Goal: Task Accomplishment & Management: Manage account settings

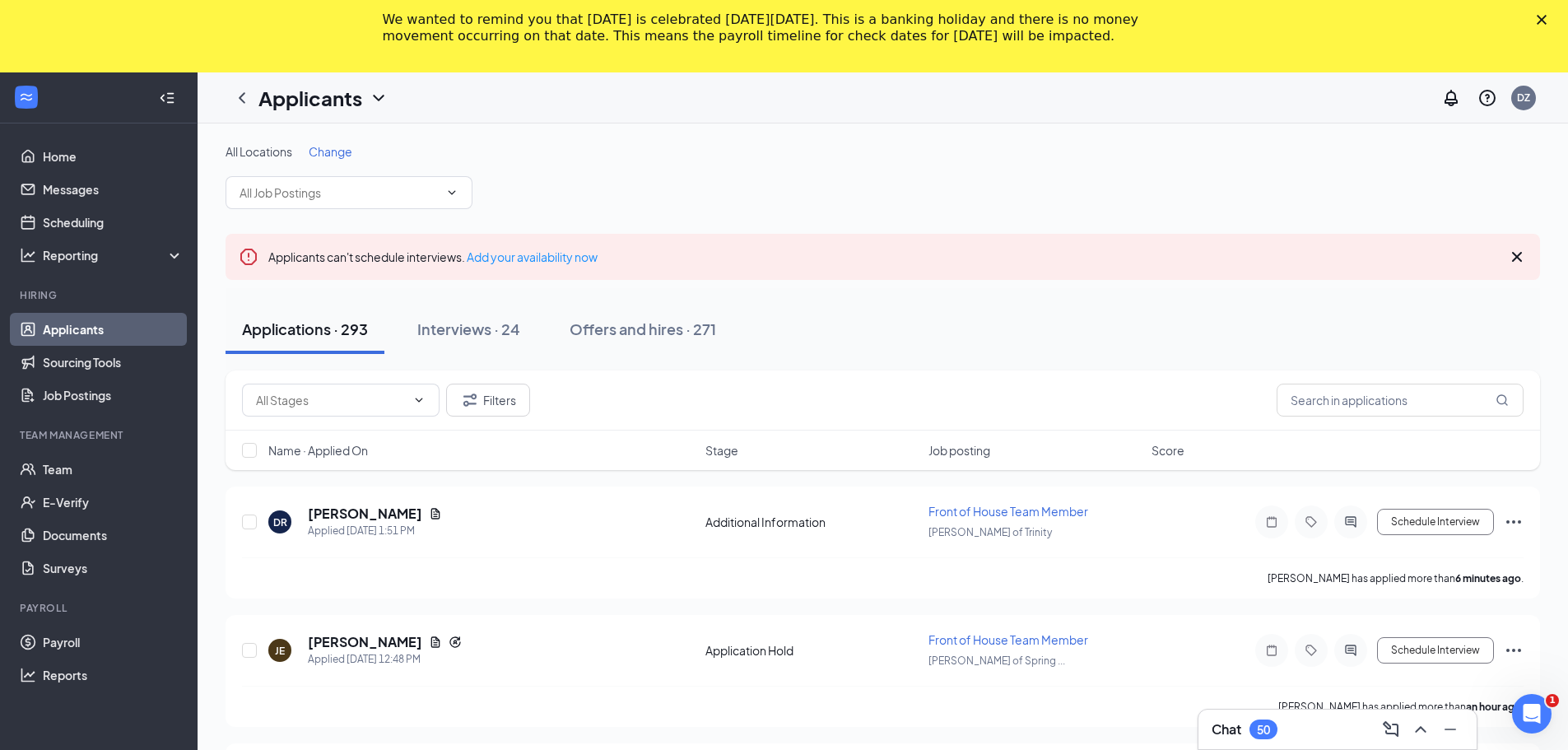
click at [1546, 20] on icon "Close" at bounding box center [1542, 20] width 10 height 10
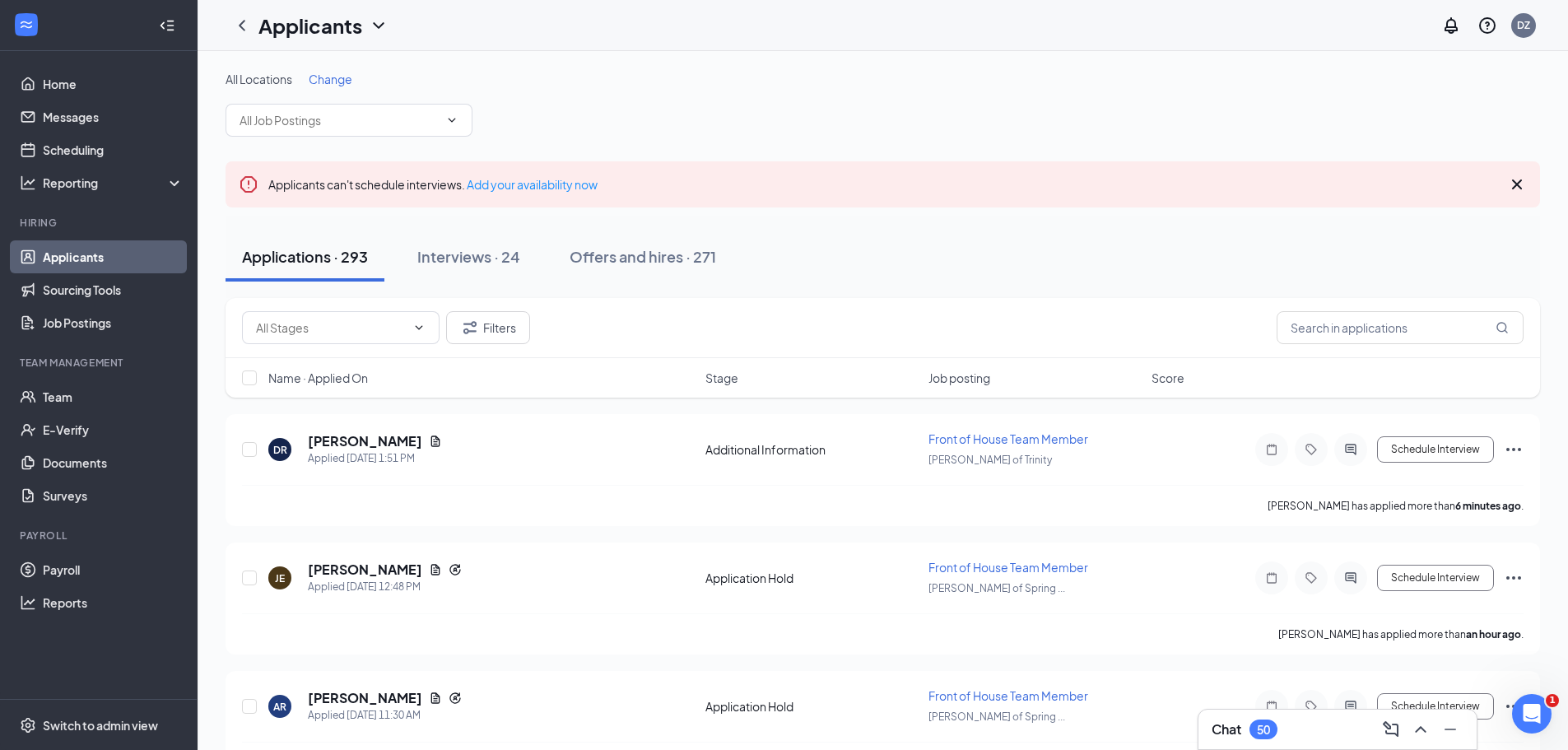
click at [340, 72] on span "Change" at bounding box center [330, 79] width 43 height 15
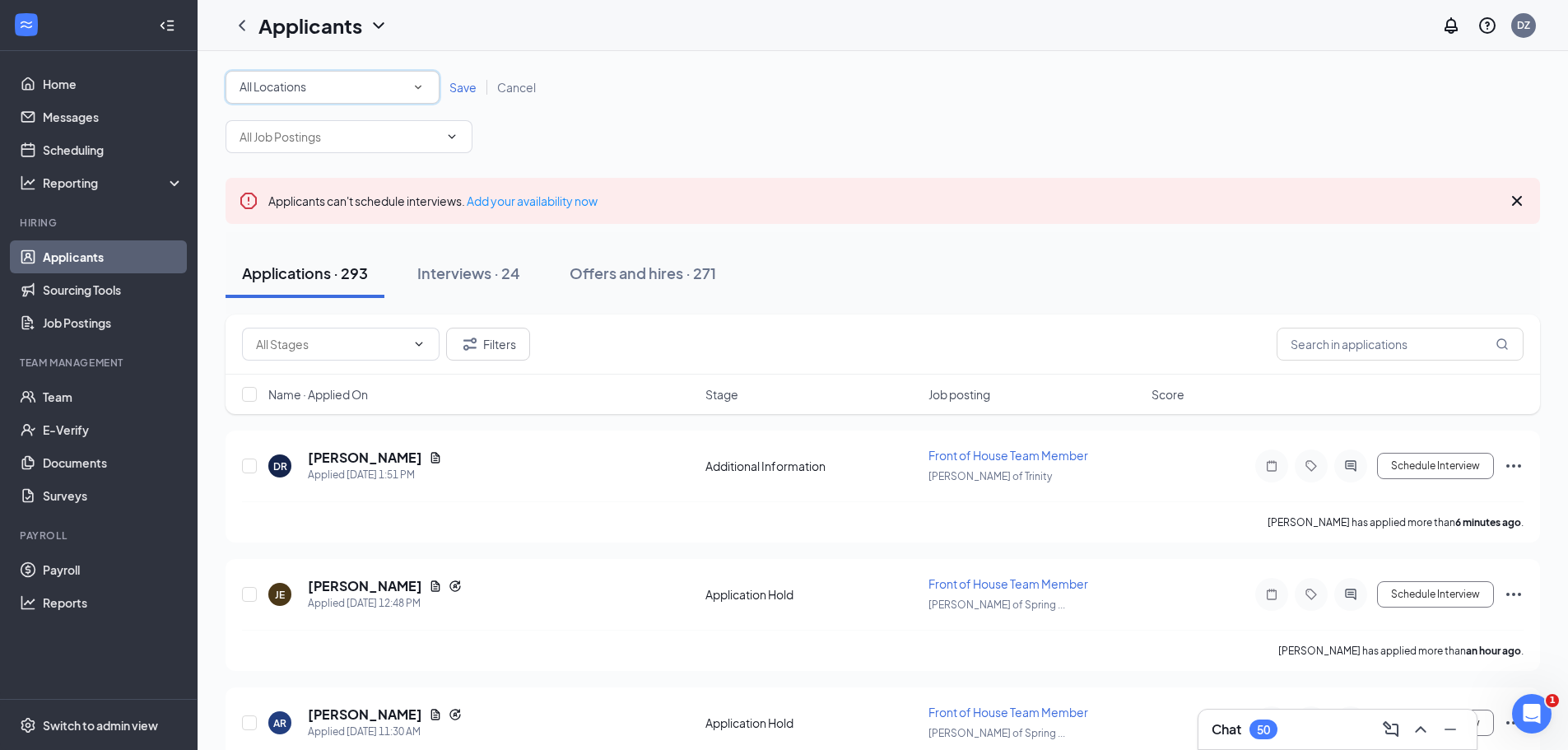
click at [348, 75] on div "All Locations All Locations" at bounding box center [332, 87] width 214 height 33
click at [289, 213] on span "[PERSON_NAME] of Trinity" at bounding box center [309, 213] width 141 height 15
click at [466, 87] on span "Save" at bounding box center [463, 88] width 28 height 15
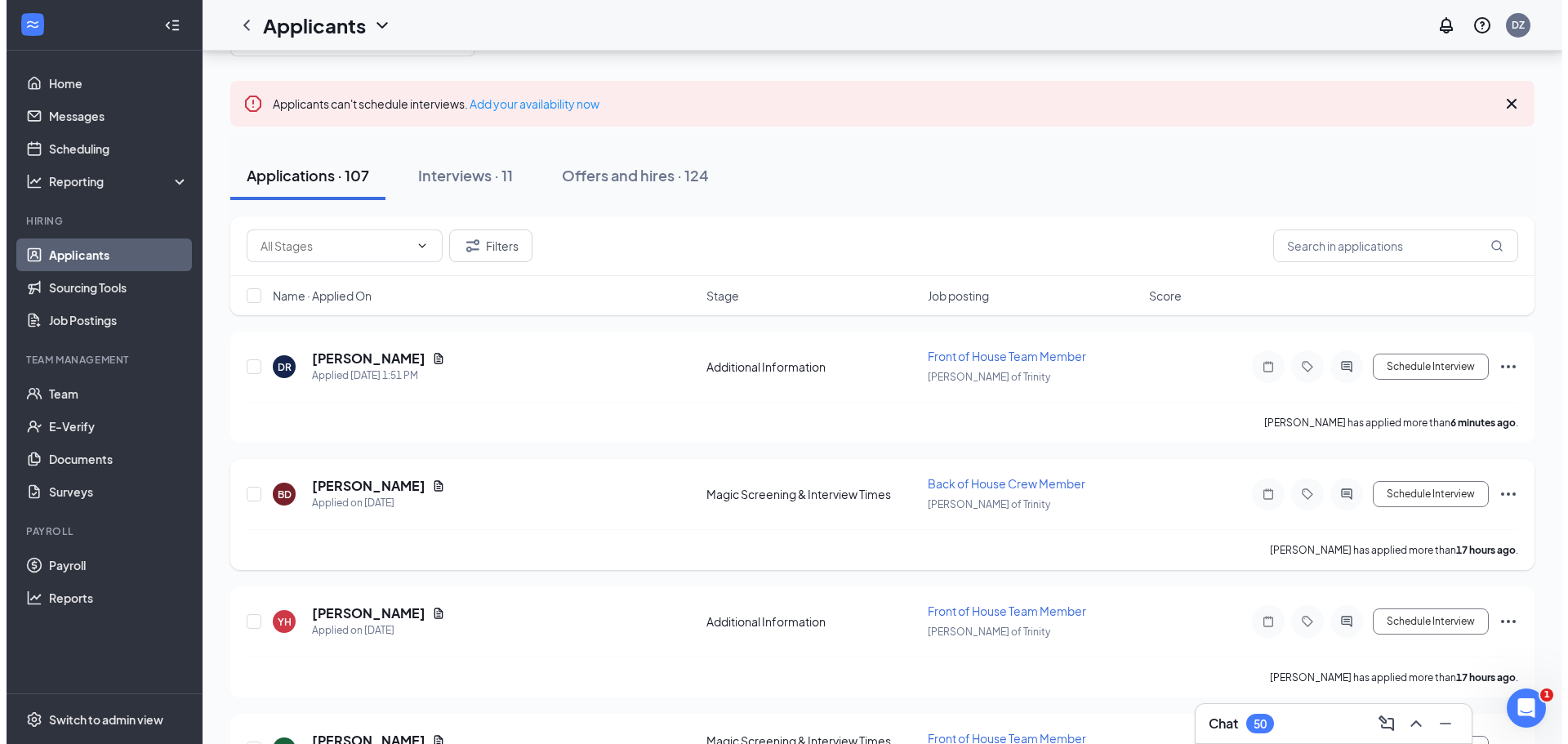
scroll to position [84, 0]
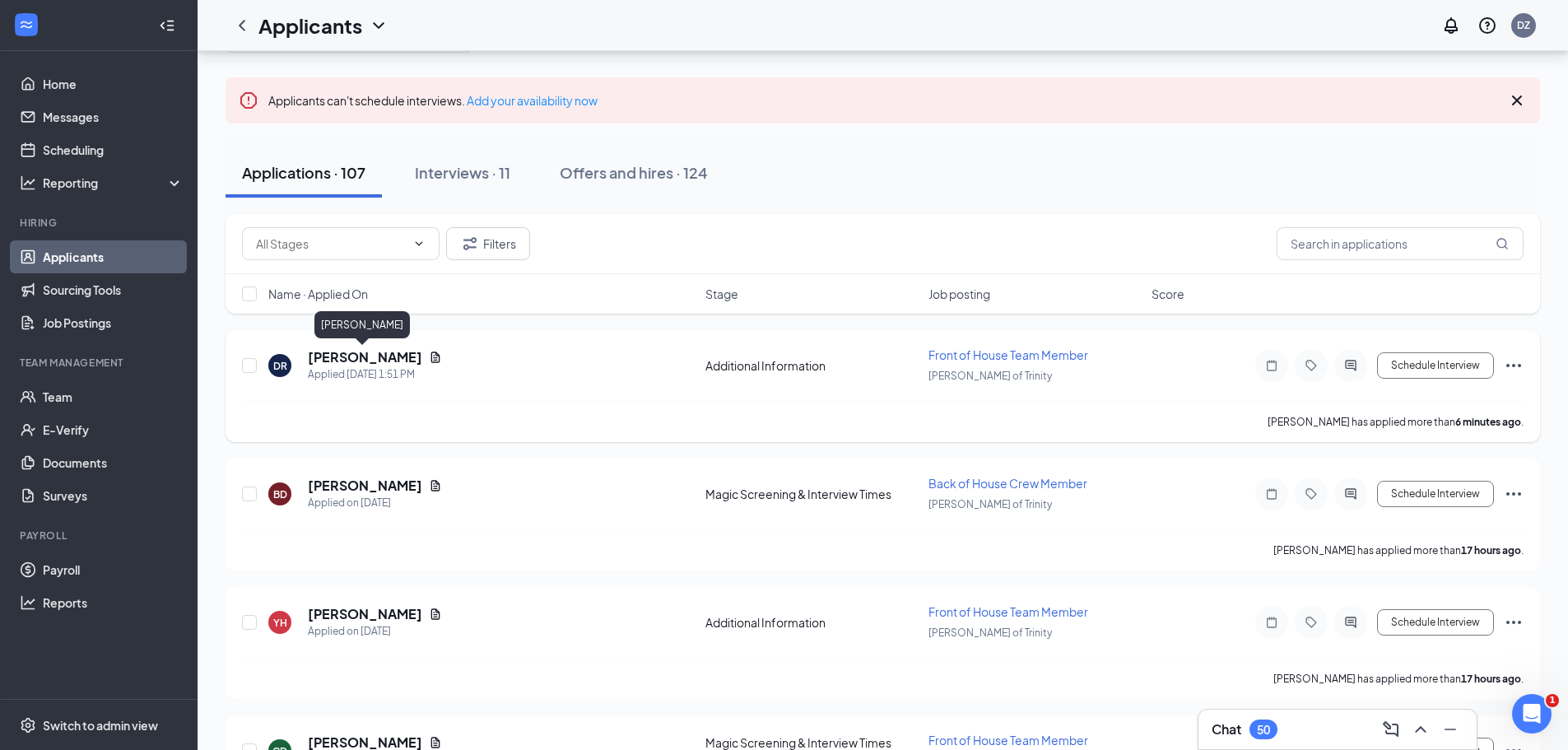
click at [351, 356] on h5 "[PERSON_NAME]" at bounding box center [365, 357] width 114 height 18
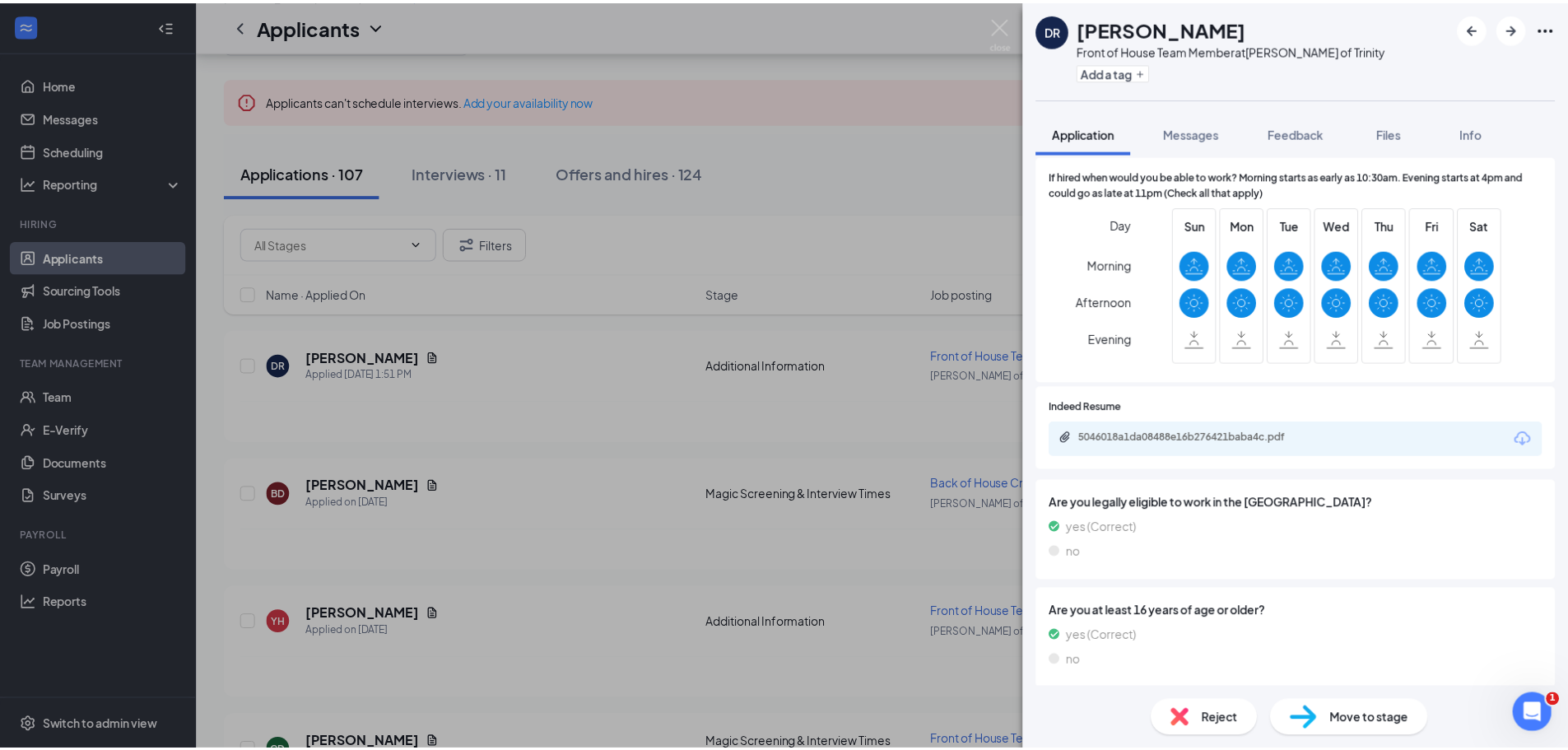
scroll to position [370, 0]
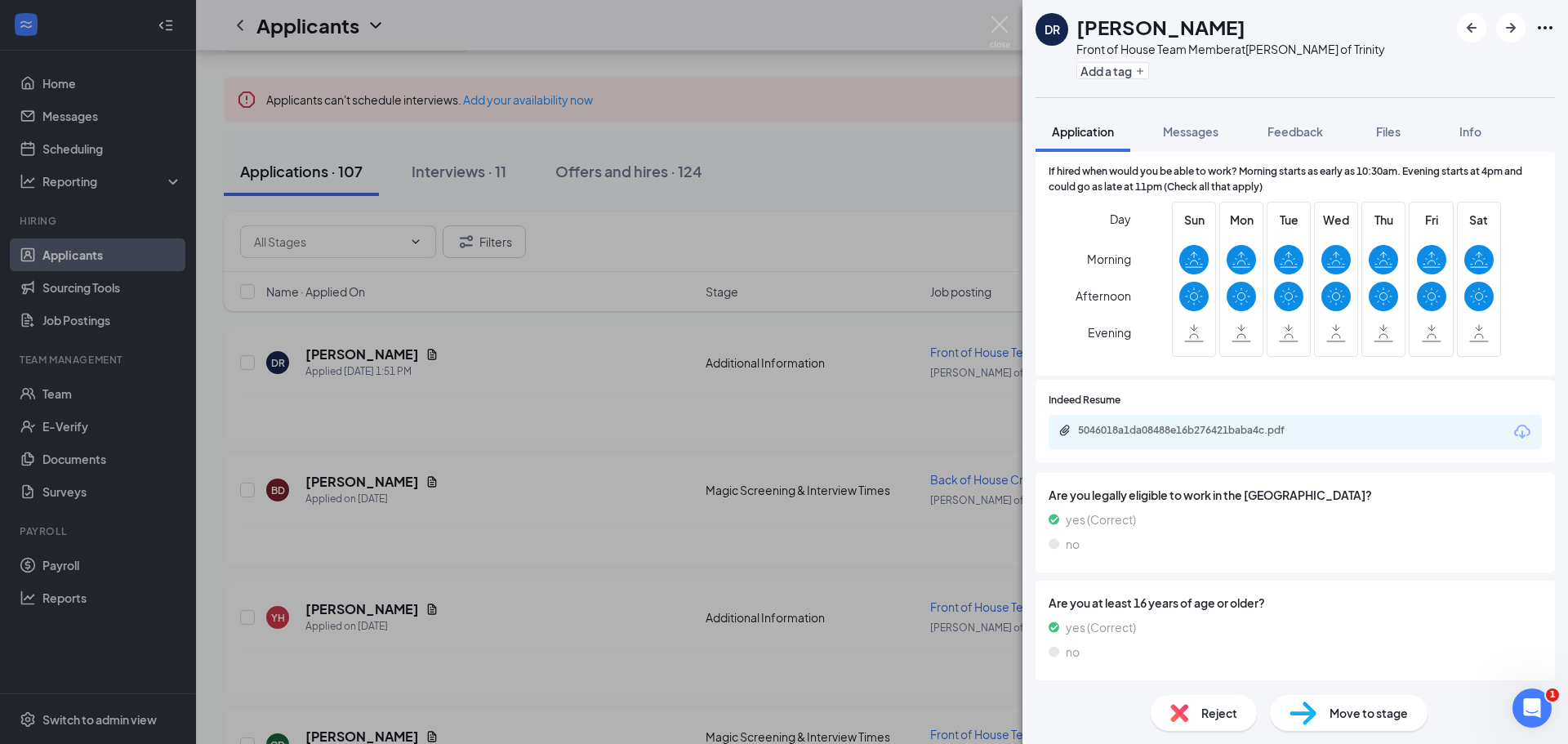
click at [1167, 422] on div "5046018a1da08488e16b276421baba4c.pdf" at bounding box center [1296, 431] width 493 height 34
click at [1158, 438] on div "5046018a1da08488e16b276421baba4c.pdf" at bounding box center [1190, 431] width 265 height 16
click at [995, 27] on img at bounding box center [1000, 32] width 21 height 31
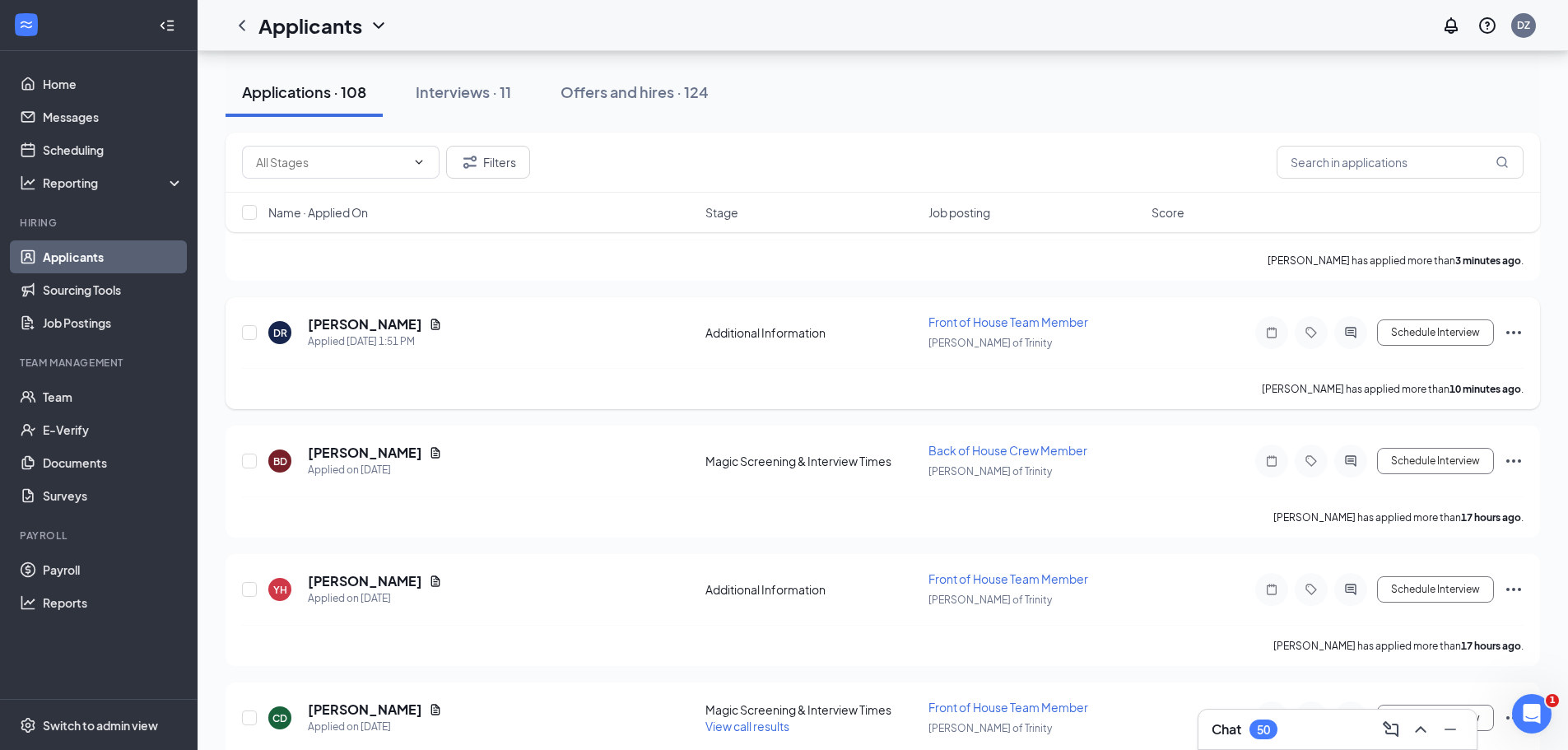
scroll to position [241, 0]
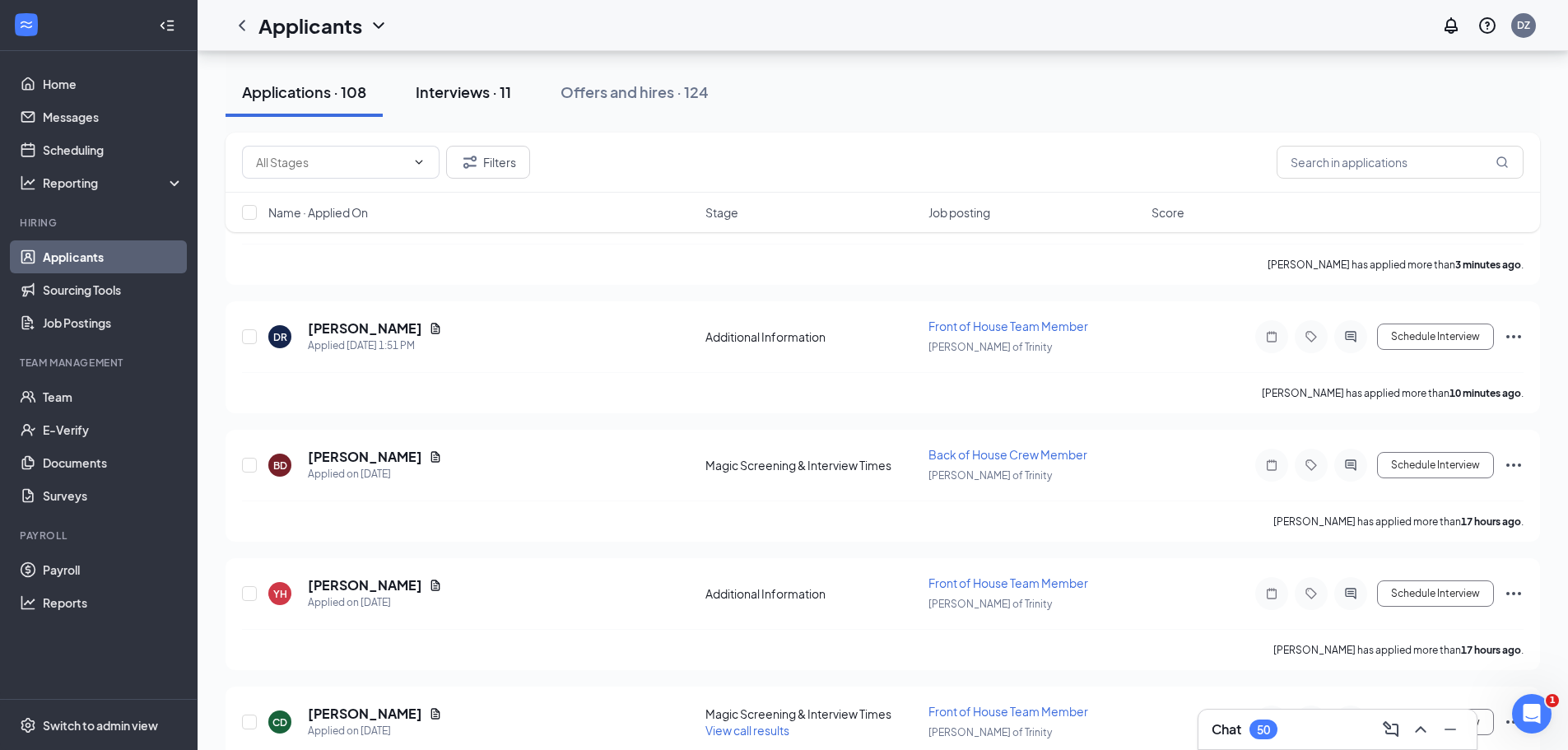
click at [467, 101] on div "Interviews · 11" at bounding box center [463, 92] width 95 height 21
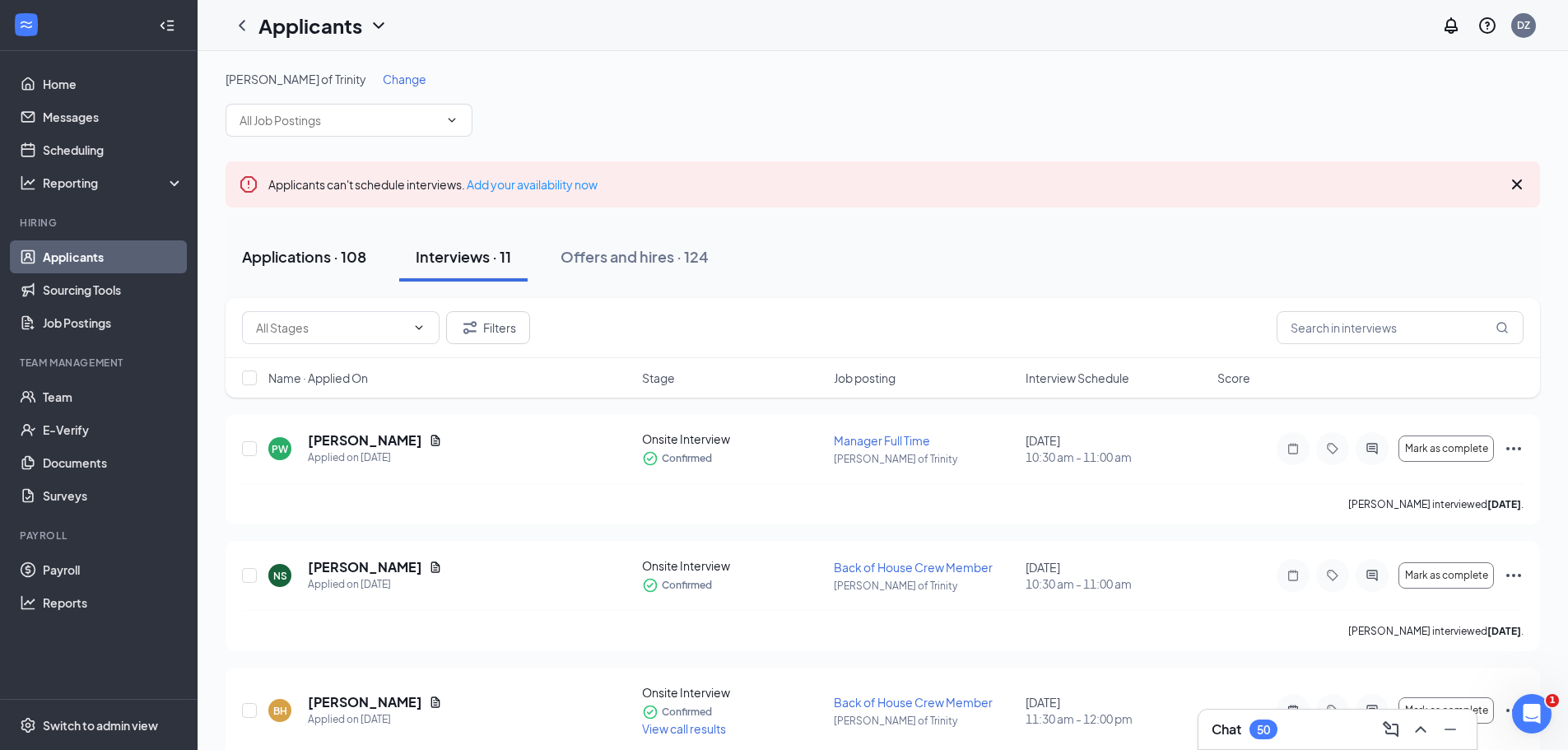
click at [285, 254] on div "Applications · 108" at bounding box center [304, 256] width 124 height 21
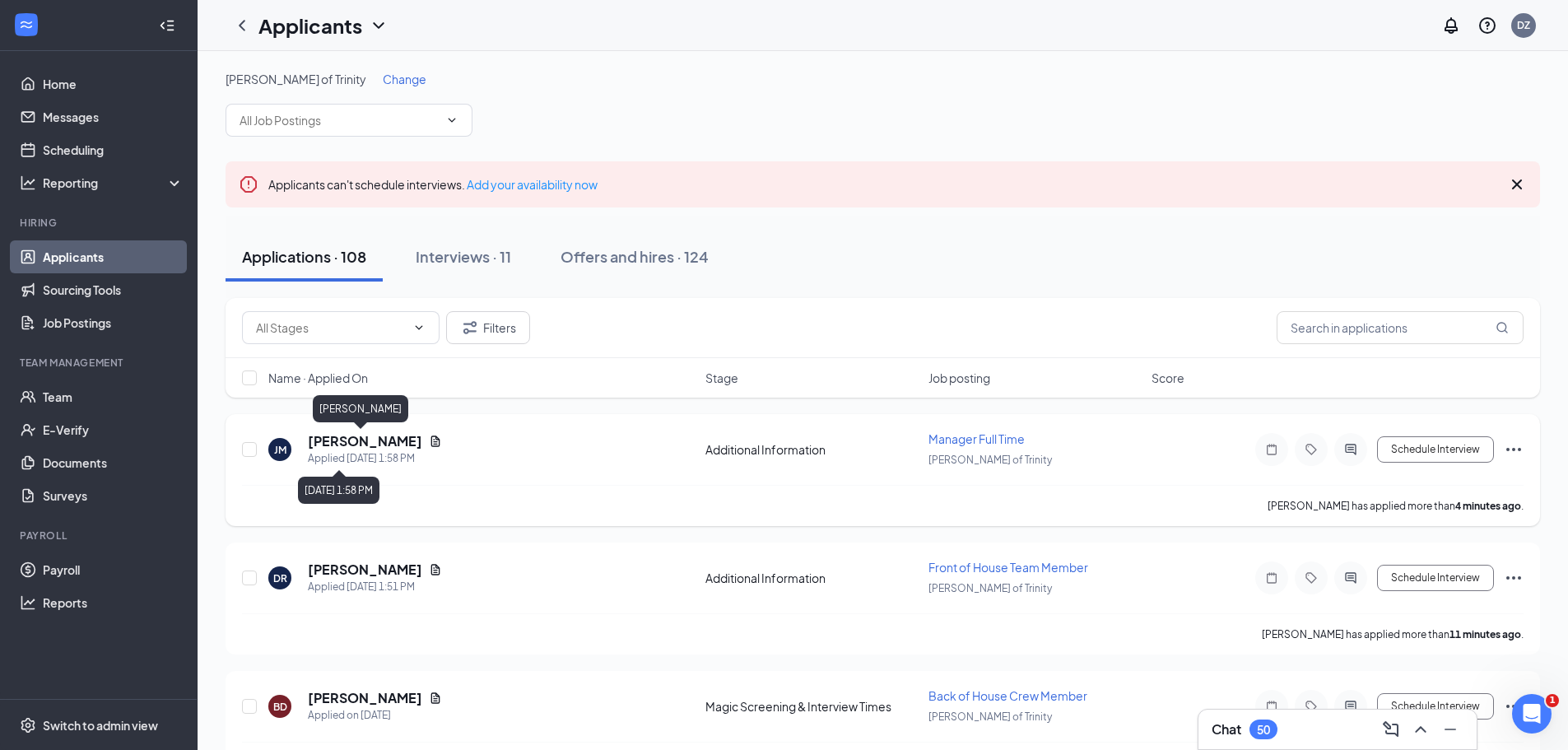
click at [345, 454] on div "Applied [DATE] 1:58 PM" at bounding box center [375, 459] width 134 height 17
click at [341, 439] on h5 "[PERSON_NAME]" at bounding box center [365, 441] width 114 height 18
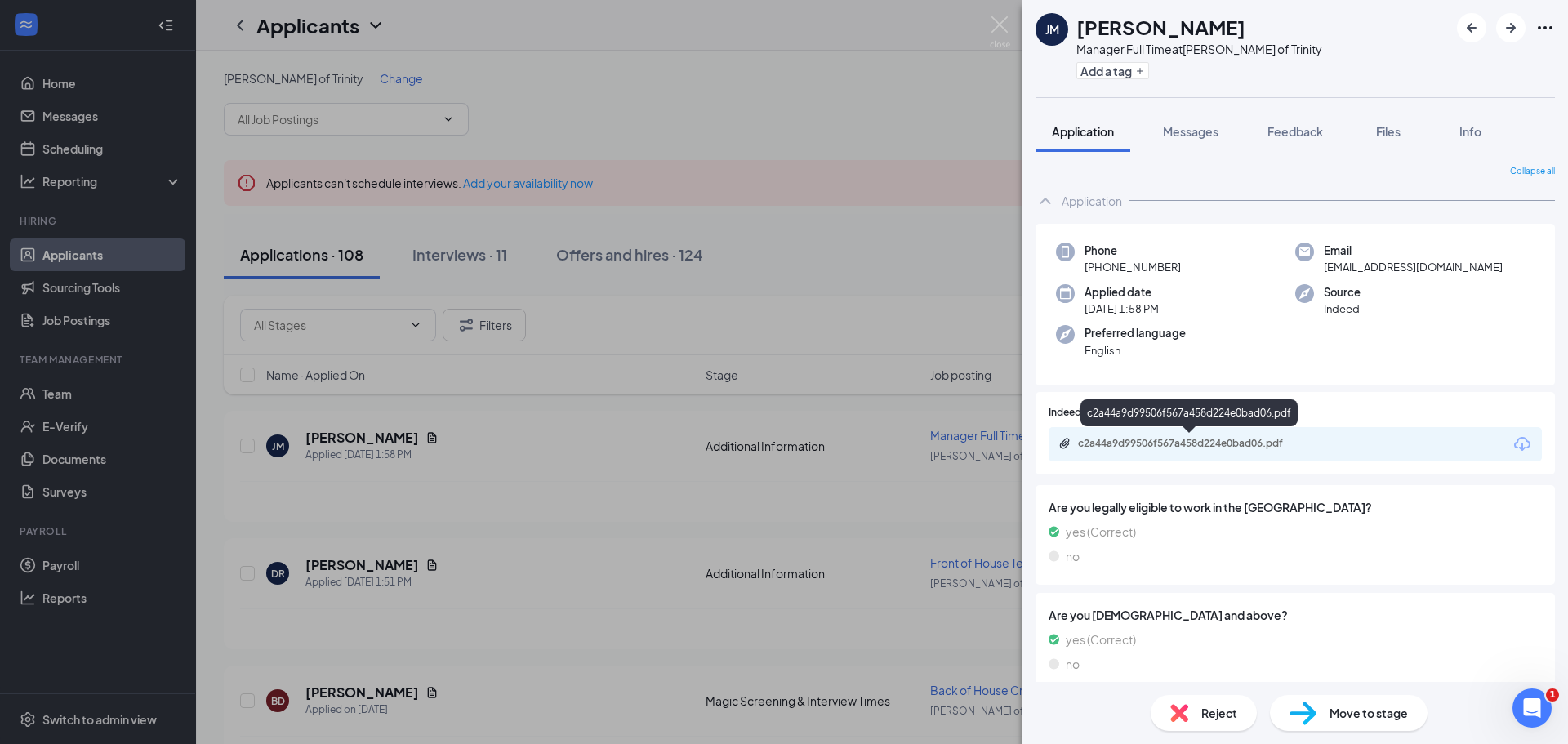
click at [1210, 449] on div "c2a44a9d99506f567a458d224e0bad06.pdf" at bounding box center [1192, 444] width 228 height 13
click at [996, 33] on img at bounding box center [1000, 32] width 21 height 31
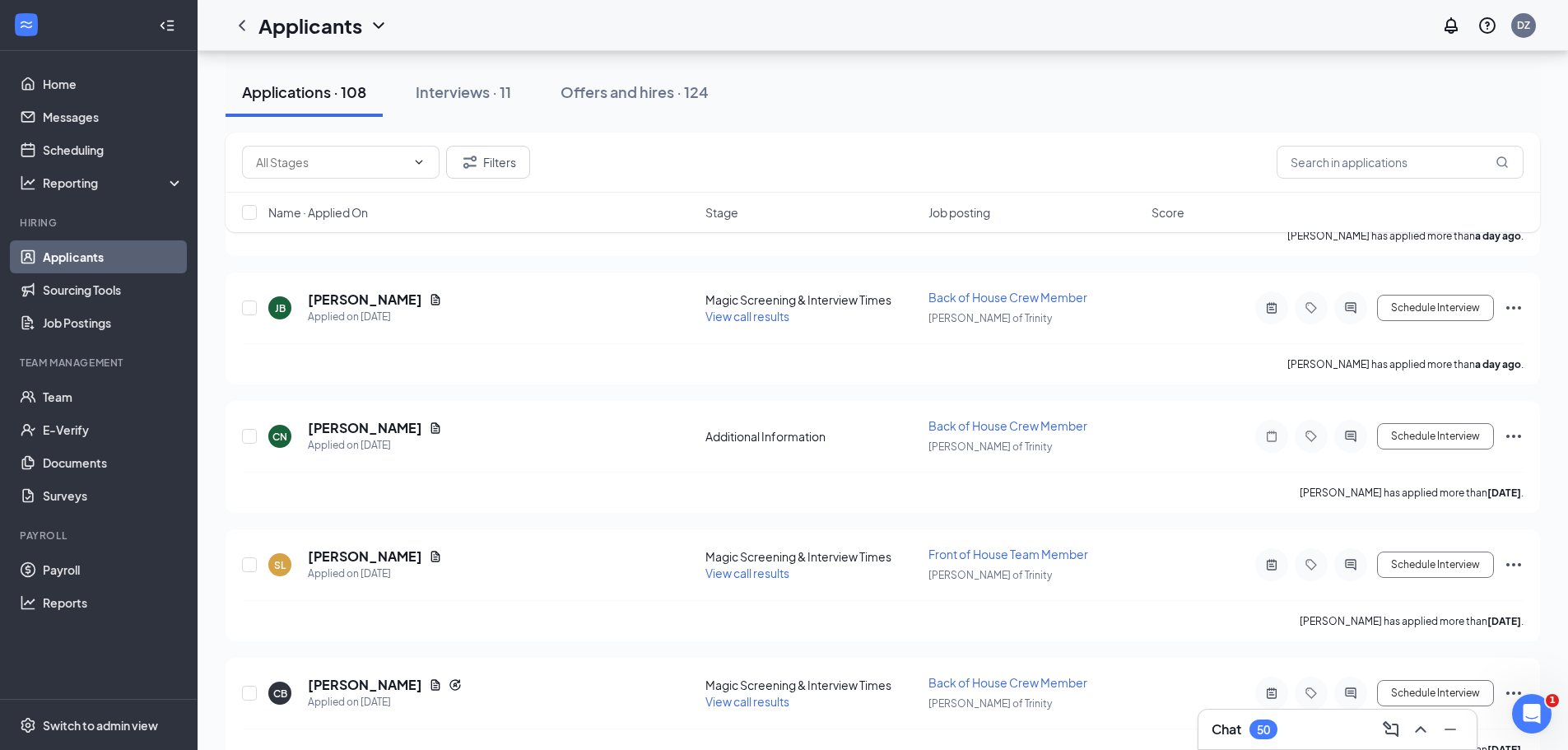
scroll to position [998, 0]
